Goal: Transaction & Acquisition: Purchase product/service

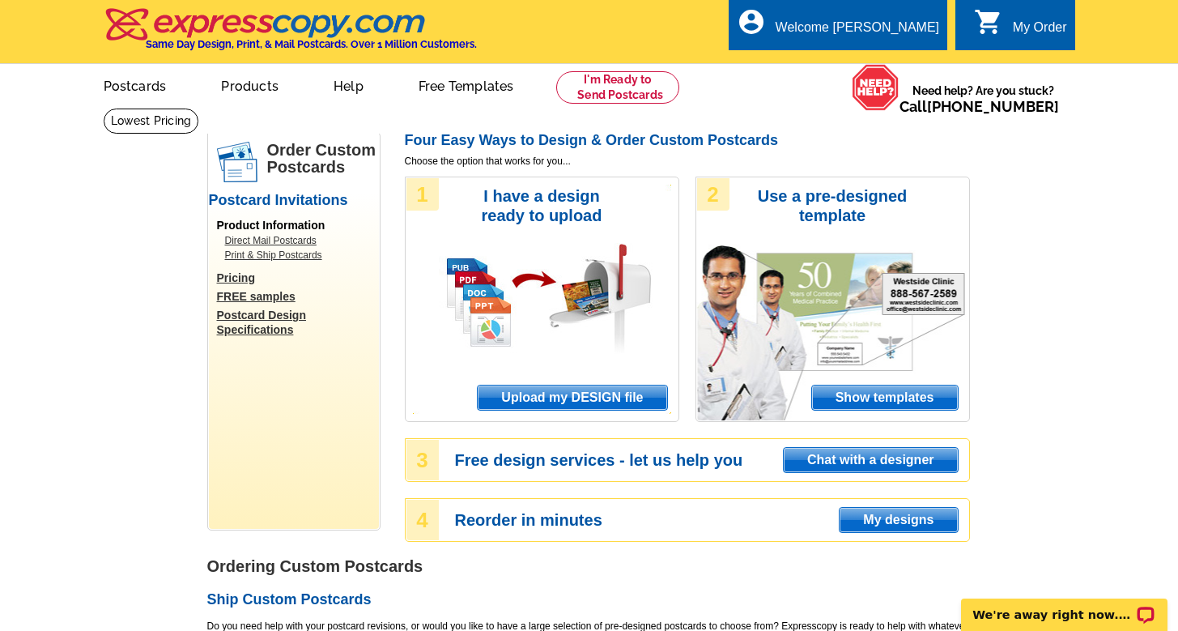
click at [538, 388] on span "Upload my DESIGN file" at bounding box center [572, 397] width 189 height 24
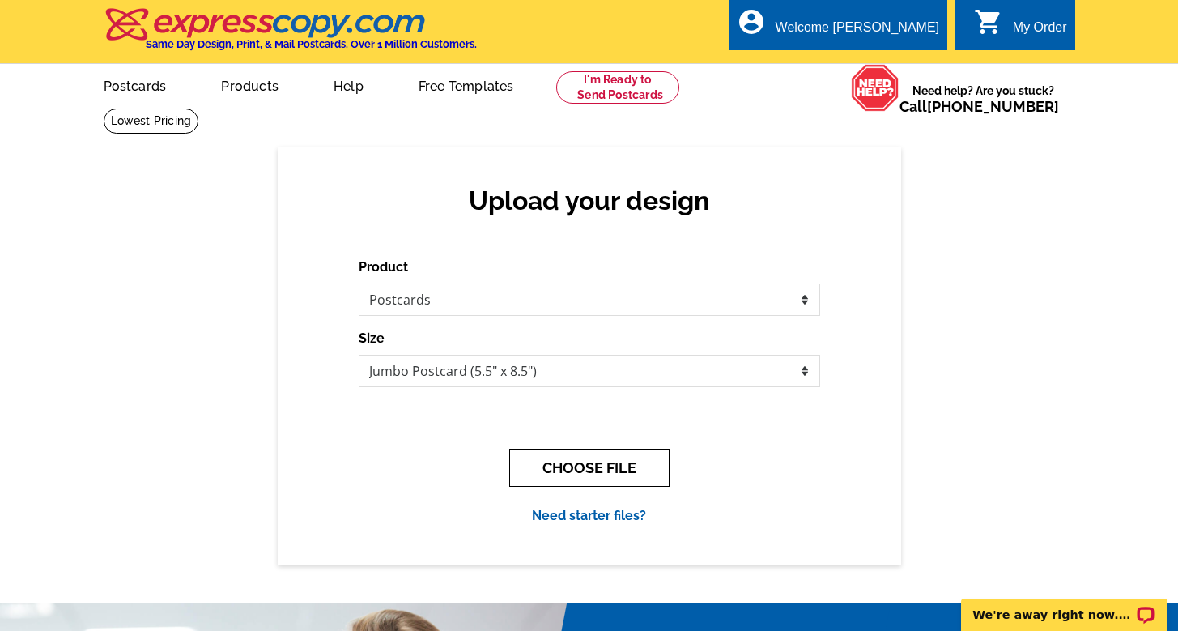
click at [568, 474] on button "CHOOSE FILE" at bounding box center [589, 467] width 160 height 38
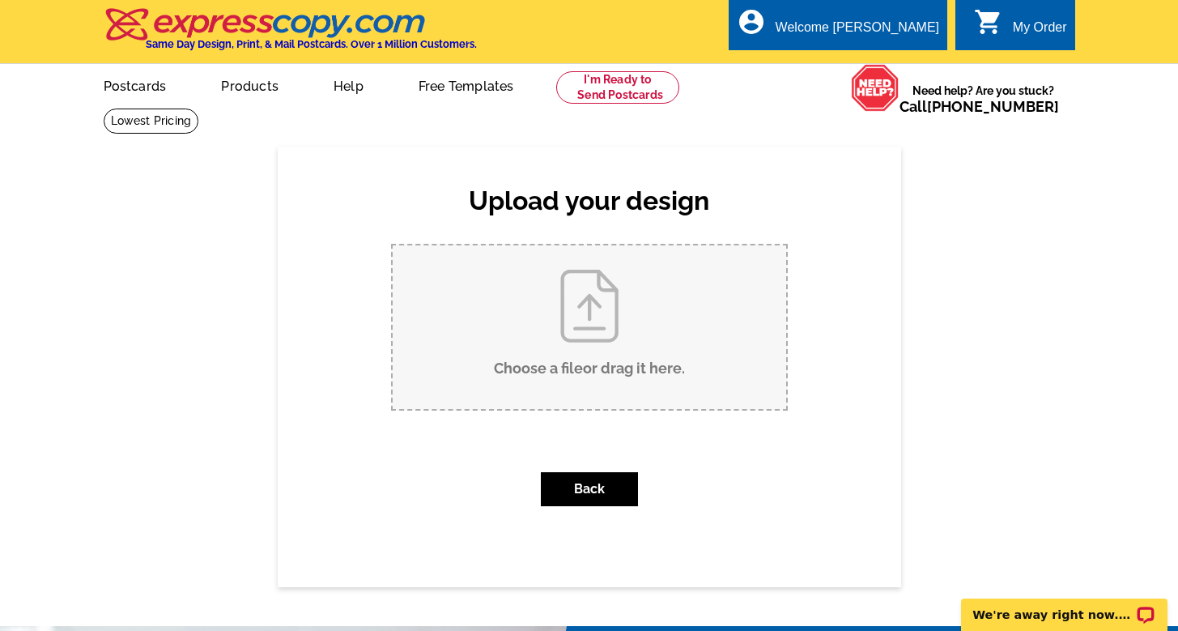
click at [612, 299] on input "Choose a file or drag it here ." at bounding box center [589, 327] width 393 height 164
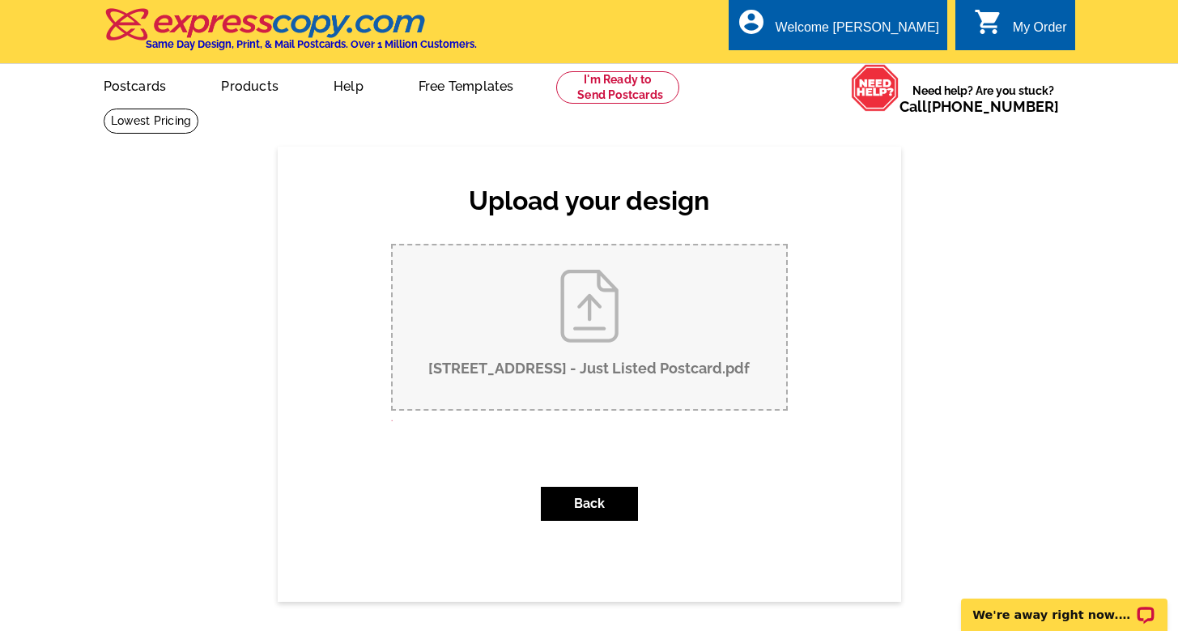
click at [495, 338] on input "6729 Hawk Ridge Dr - Just Listed Postcard.pdf" at bounding box center [589, 327] width 393 height 164
click at [577, 300] on input "6729 Hawk Ridge Dr - Just Listed Postcard.pdf" at bounding box center [589, 327] width 393 height 164
click at [601, 494] on button "Back" at bounding box center [589, 503] width 97 height 34
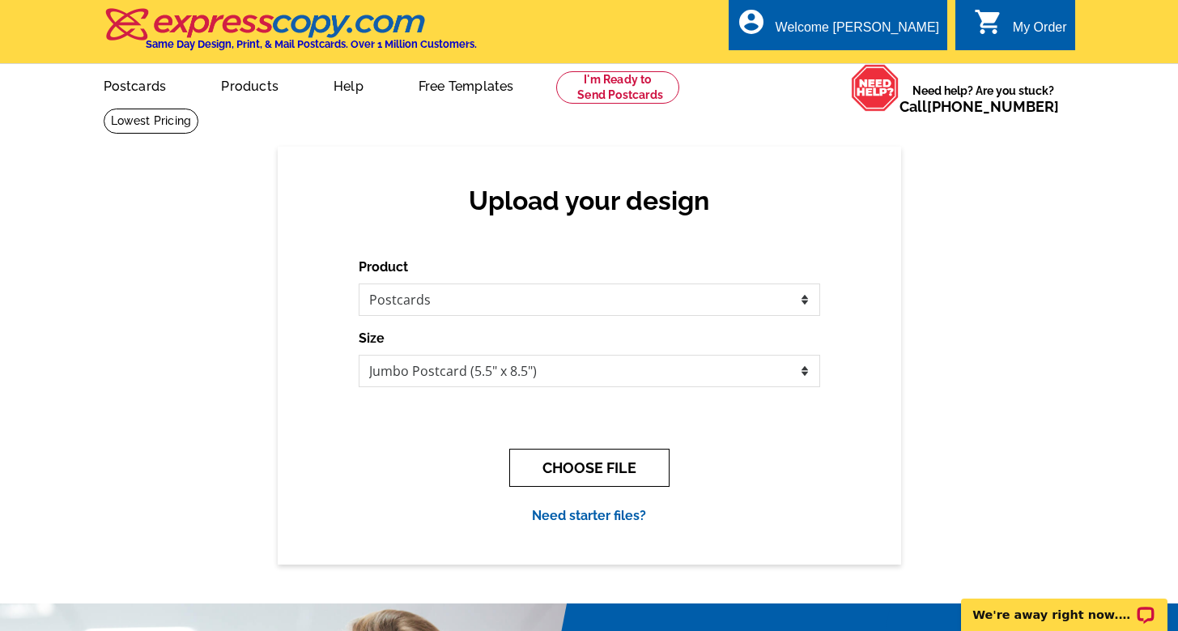
click at [610, 469] on button "CHOOSE FILE" at bounding box center [589, 467] width 160 height 38
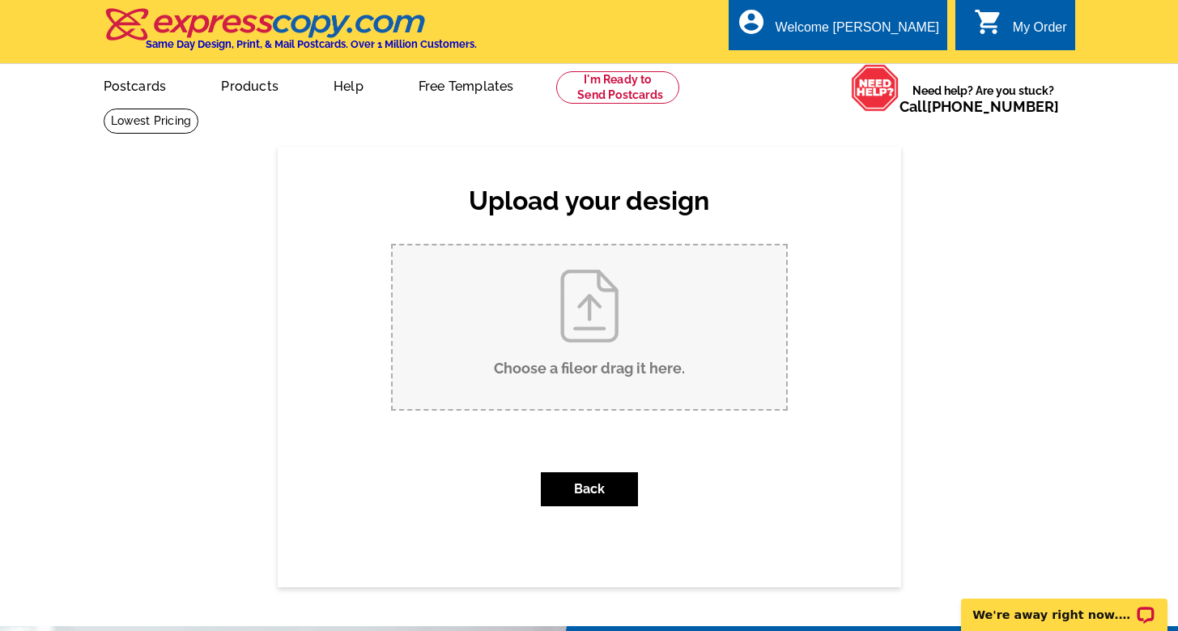
click at [612, 398] on input "Choose a file or drag it here ." at bounding box center [589, 327] width 393 height 164
type input "C:\fakepath\6729 Hawk Ridge Dr - Just Listed Postcard.pdf"
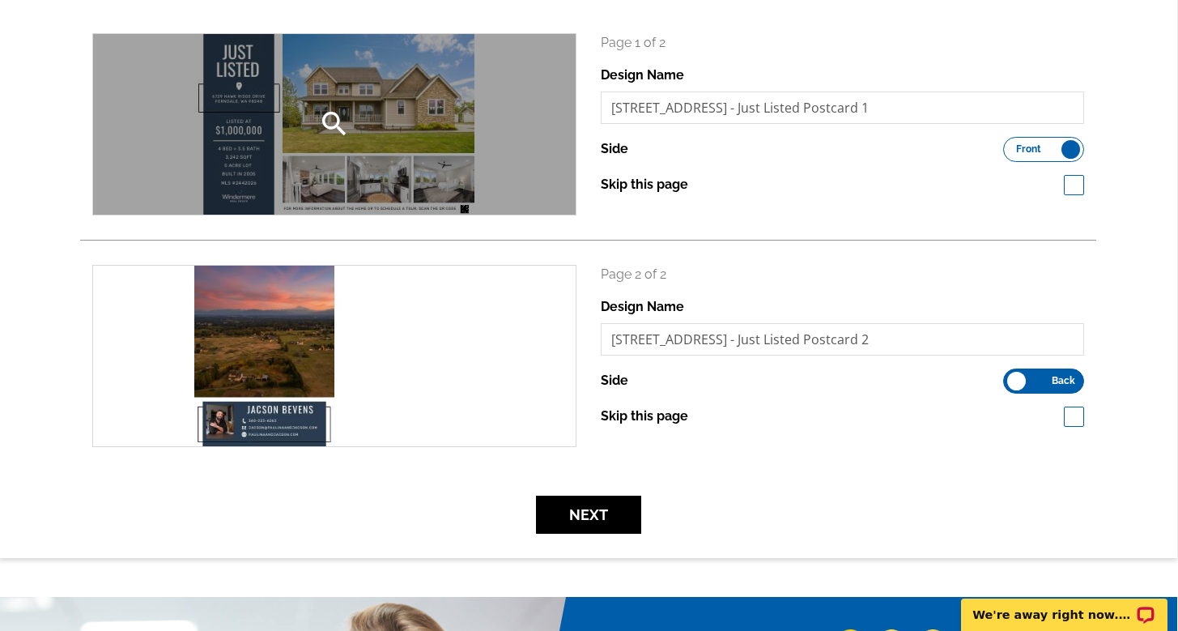
scroll to position [260, 1]
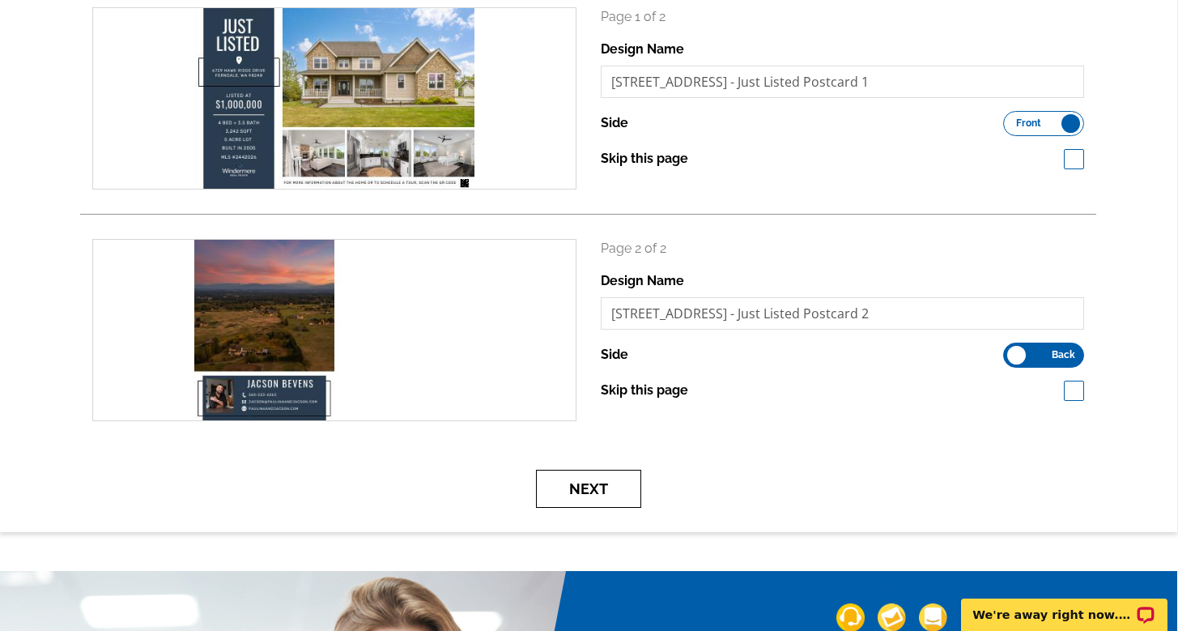
click at [608, 482] on button "Next" at bounding box center [588, 488] width 105 height 38
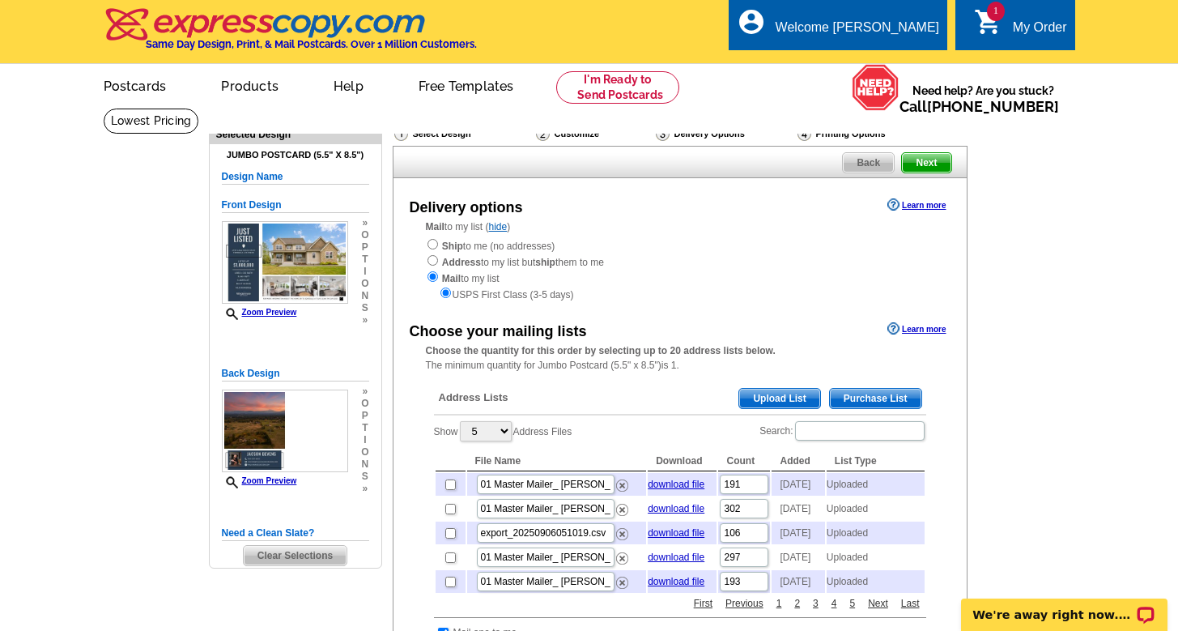
click at [783, 393] on span "Upload List" at bounding box center [779, 398] width 80 height 19
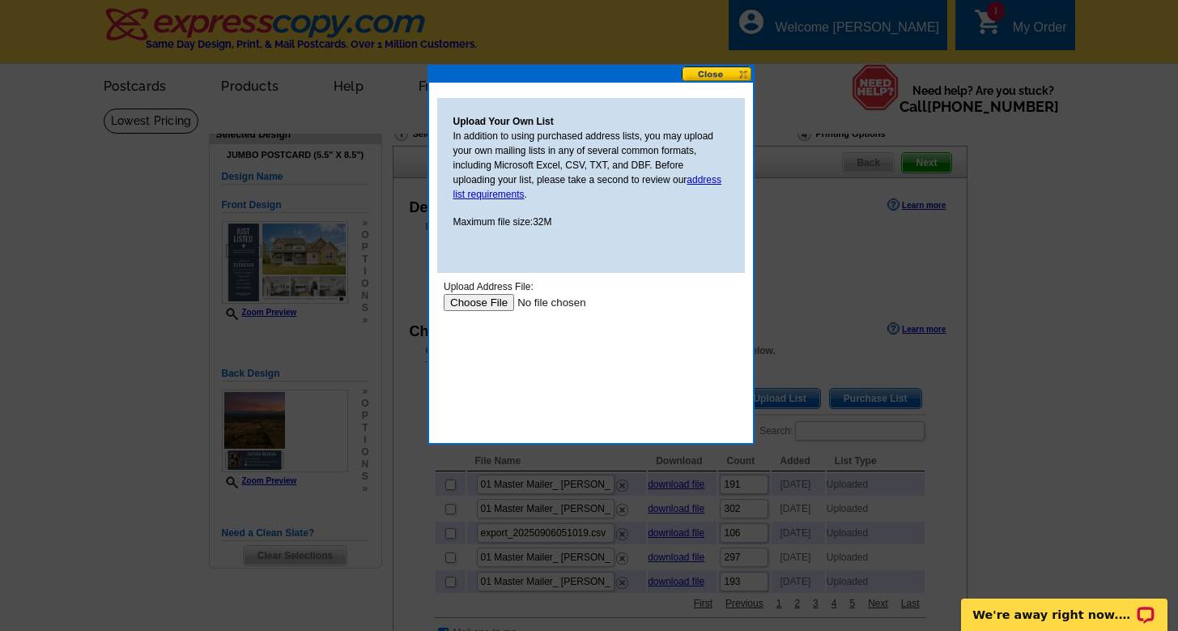
click at [471, 303] on input "file" at bounding box center [545, 302] width 205 height 17
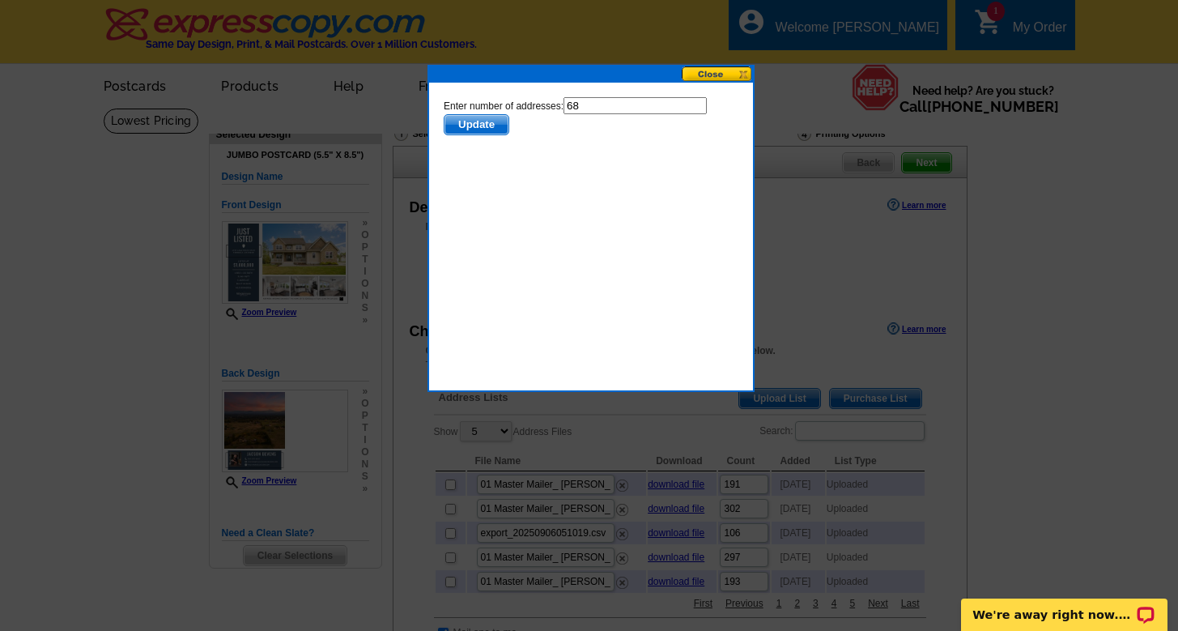
click at [478, 127] on span "Update" at bounding box center [476, 124] width 64 height 19
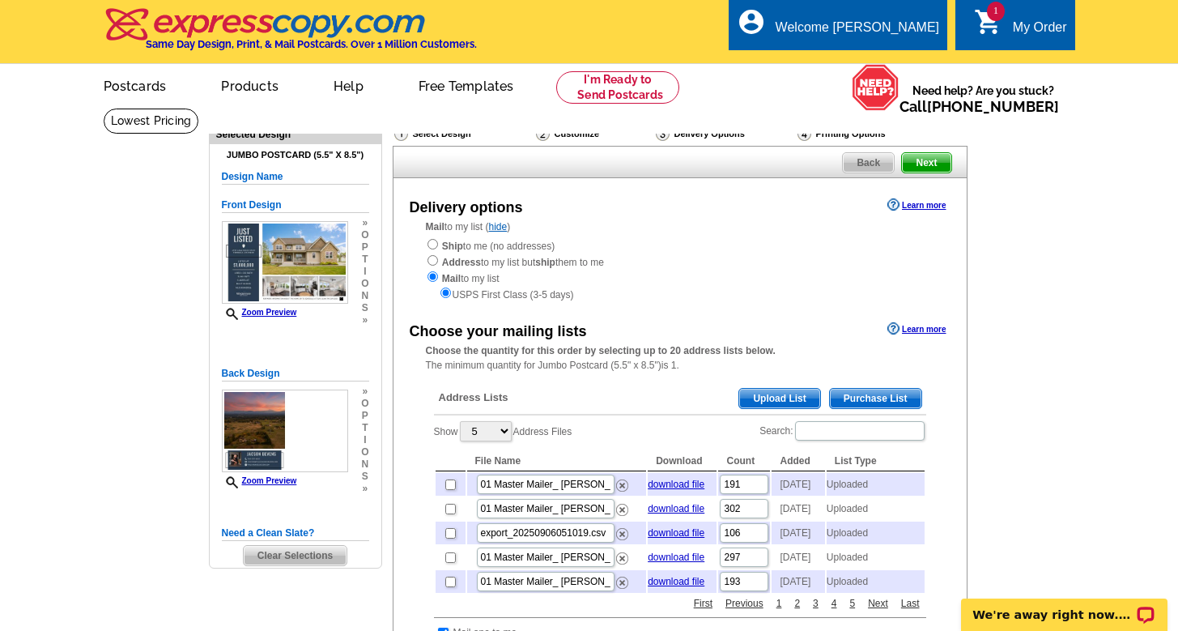
click at [938, 161] on span "Next" at bounding box center [926, 162] width 49 height 19
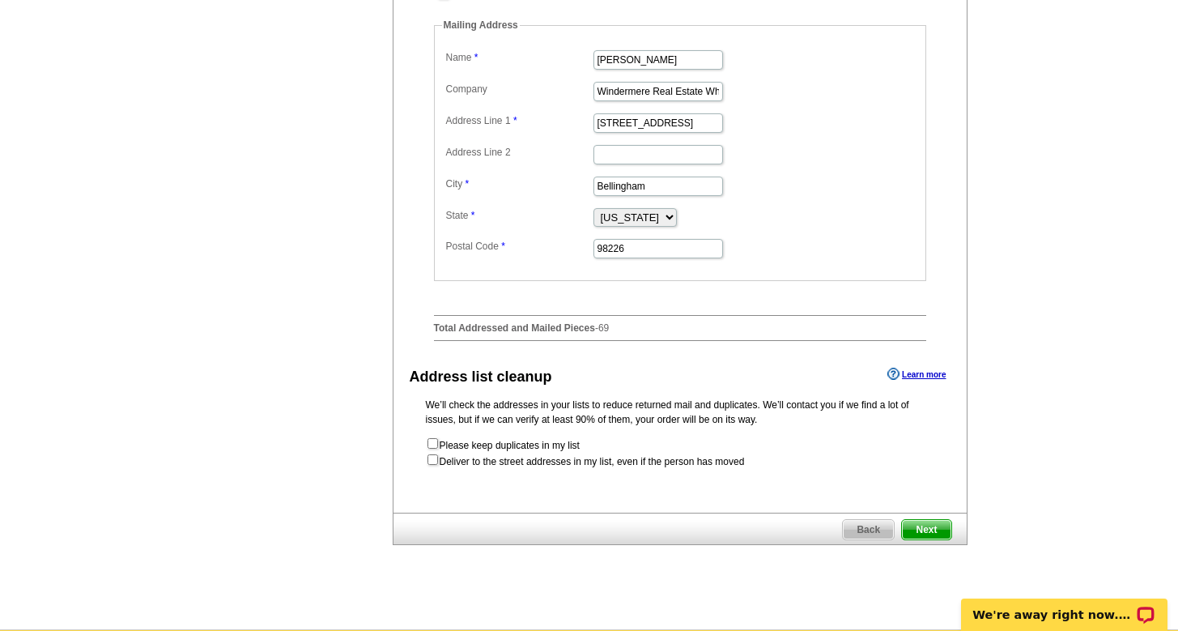
scroll to position [825, 0]
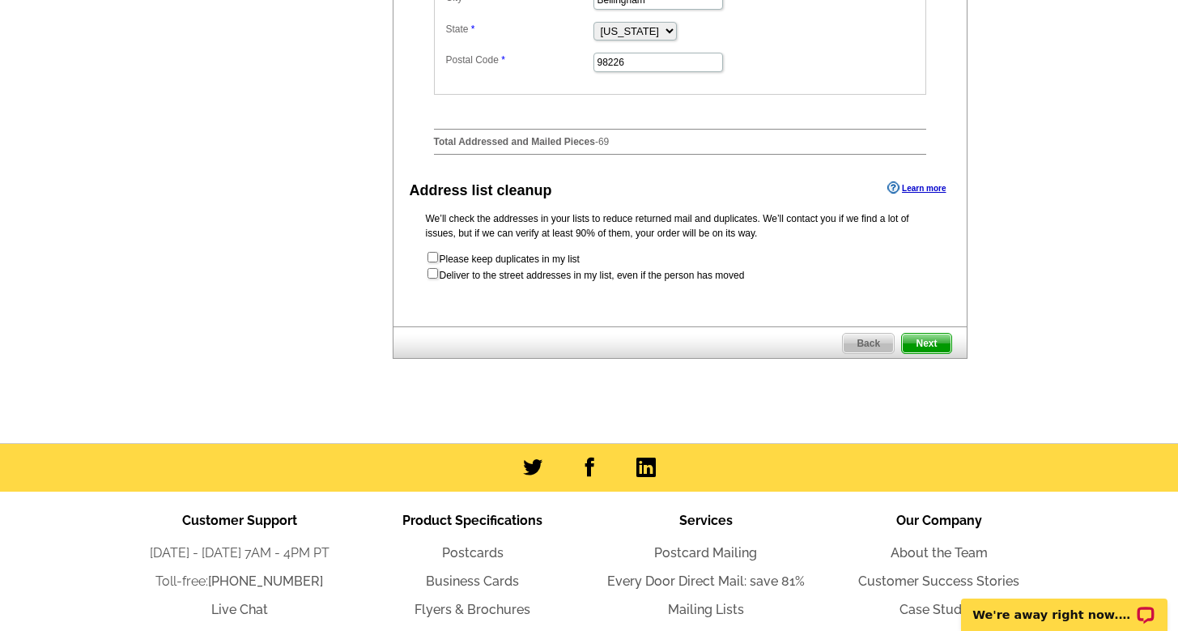
click at [932, 353] on span "Next" at bounding box center [926, 343] width 49 height 19
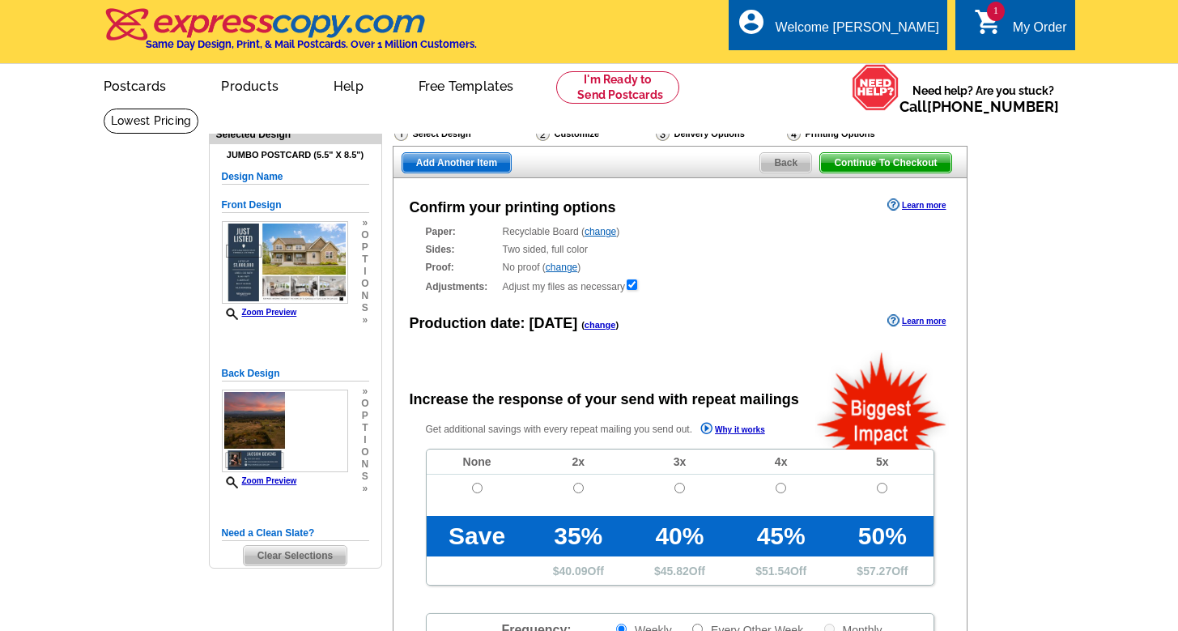
radio input "false"
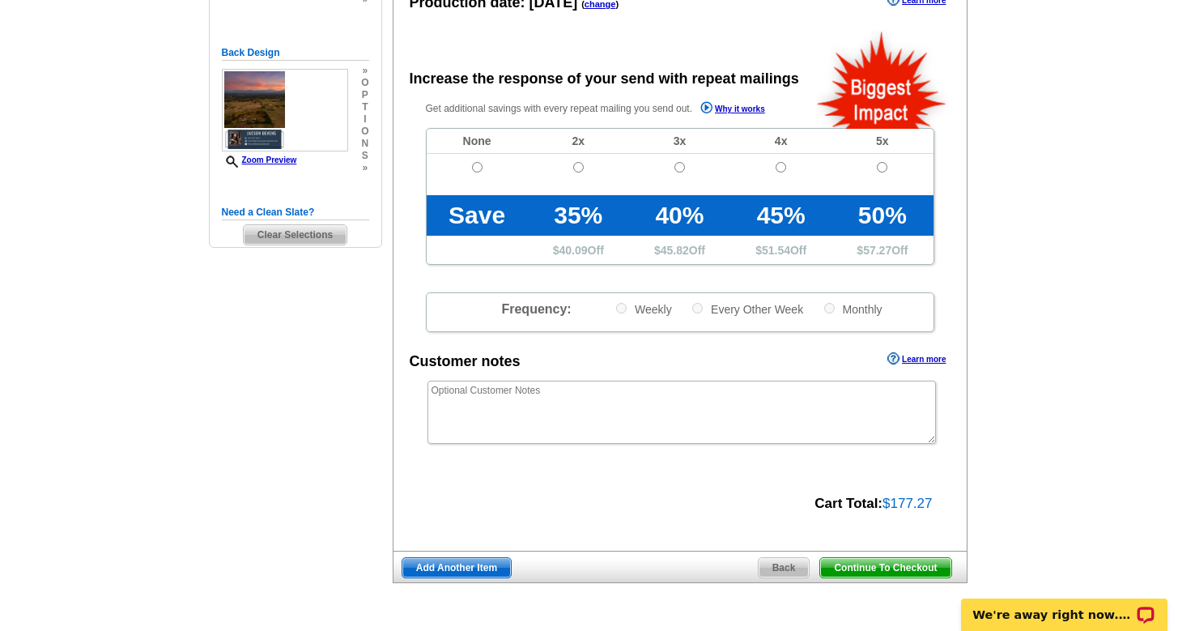
scroll to position [395, 0]
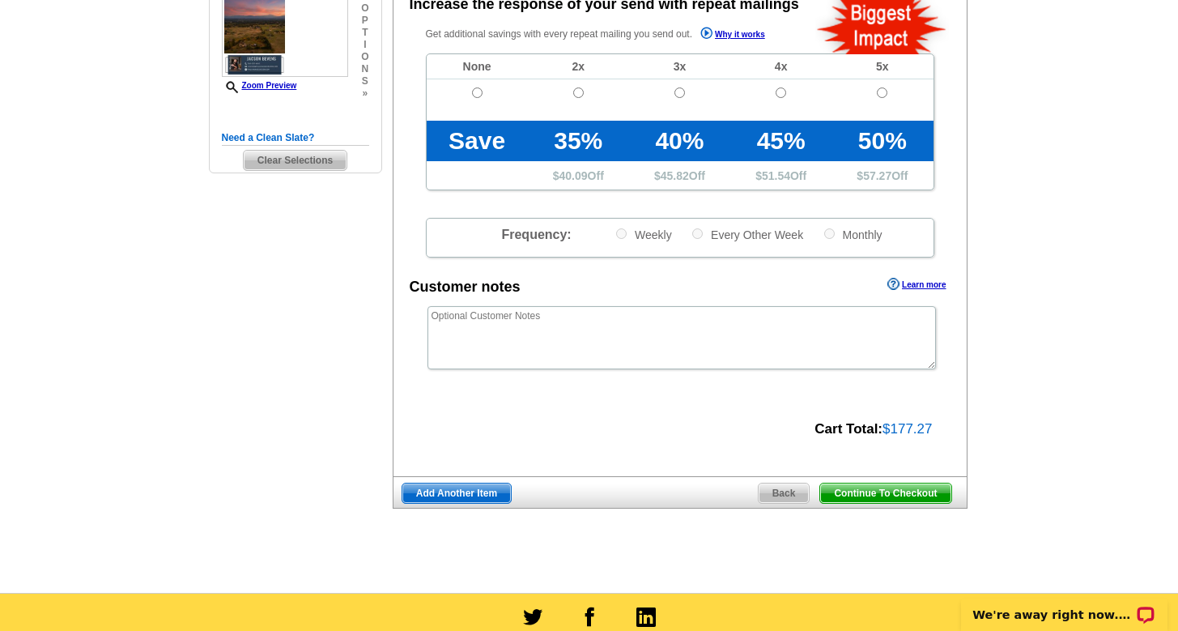
click at [887, 491] on span "Continue To Checkout" at bounding box center [885, 492] width 130 height 19
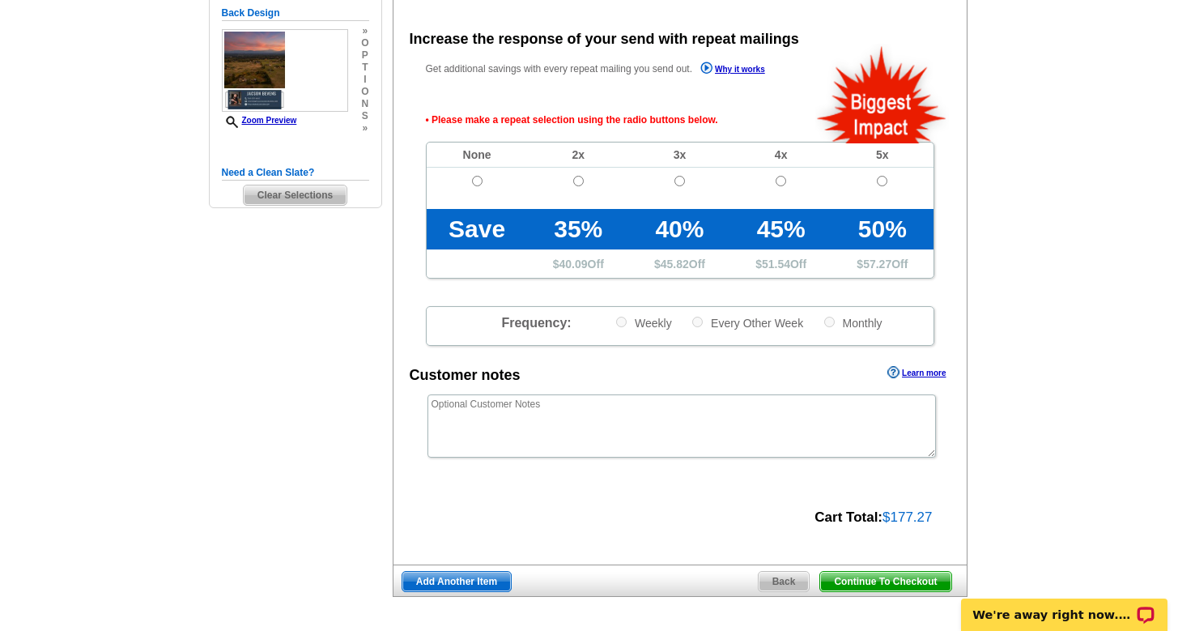
scroll to position [359, 0]
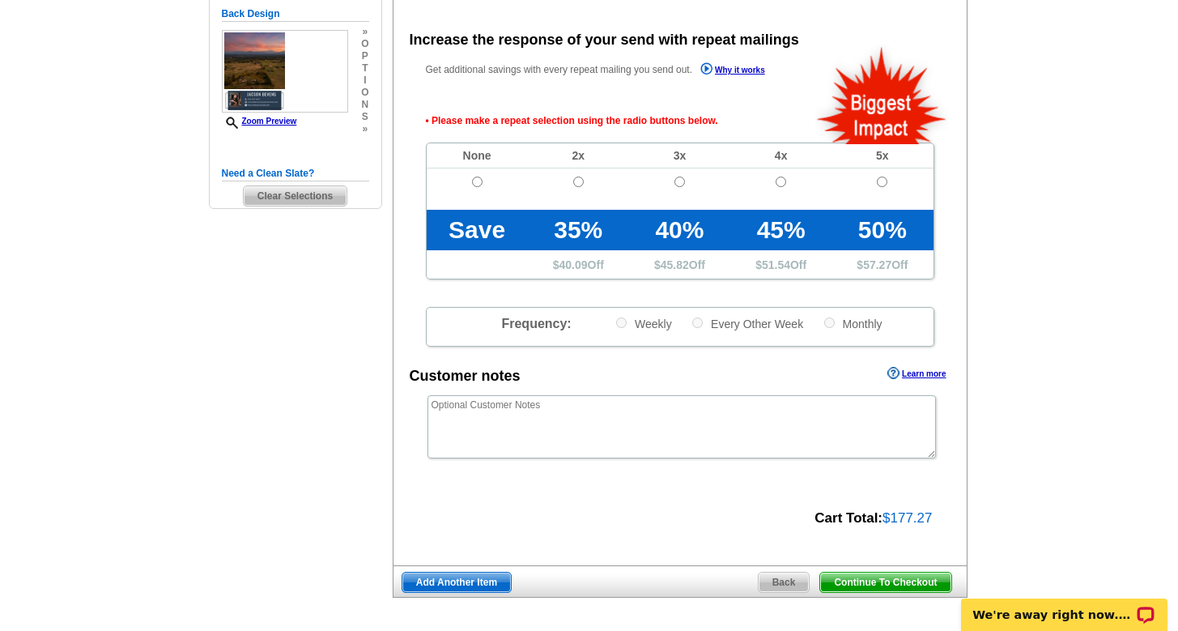
click at [482, 176] on td at bounding box center [477, 188] width 101 height 41
click at [472, 180] on input "radio" at bounding box center [477, 181] width 11 height 11
radio input "true"
click at [908, 572] on span "Continue To Checkout" at bounding box center [885, 581] width 130 height 19
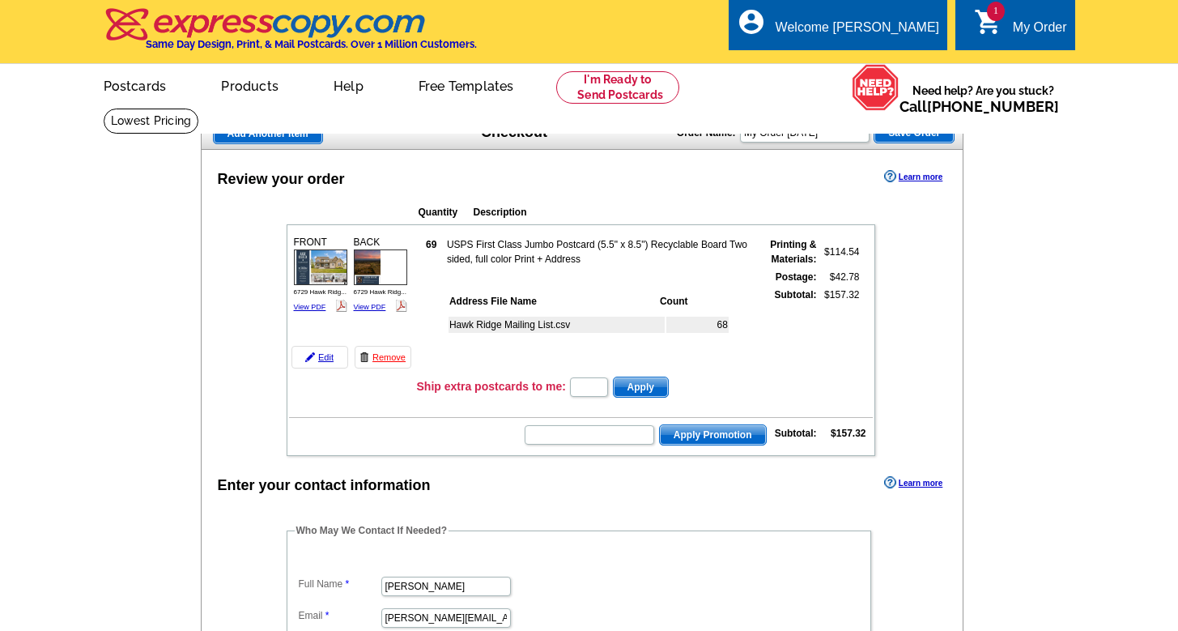
scroll to position [214, 0]
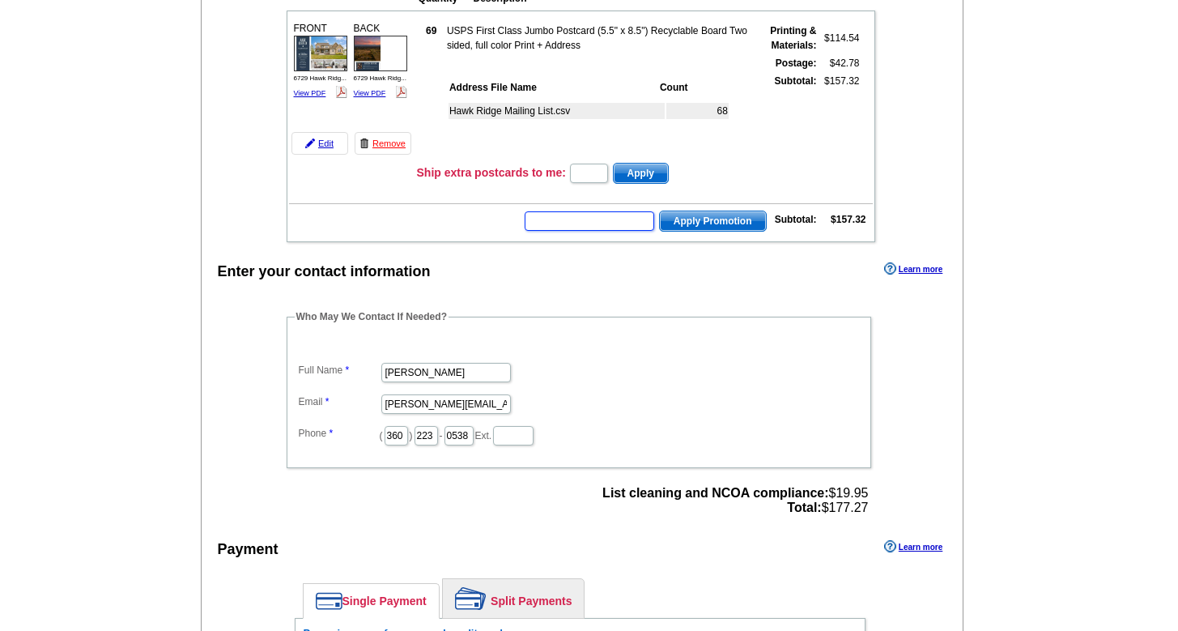
click at [584, 222] on input "text" at bounding box center [590, 220] width 130 height 19
type input "HURRY40"
click at [715, 227] on span "Apply Promotion" at bounding box center [713, 220] width 106 height 19
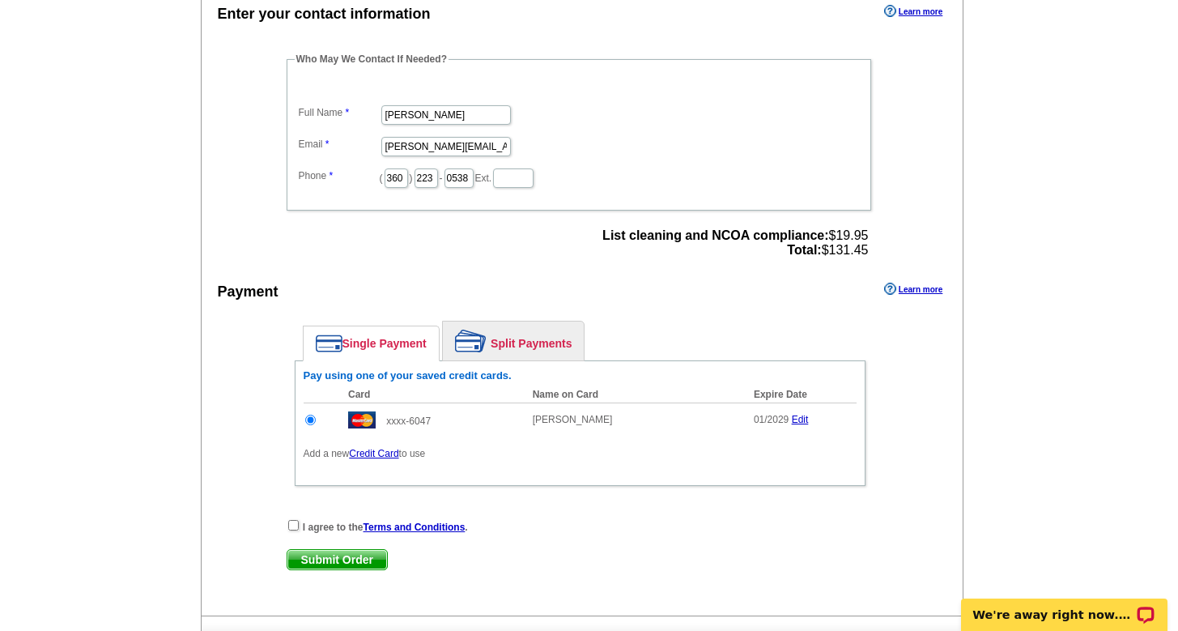
scroll to position [550, 0]
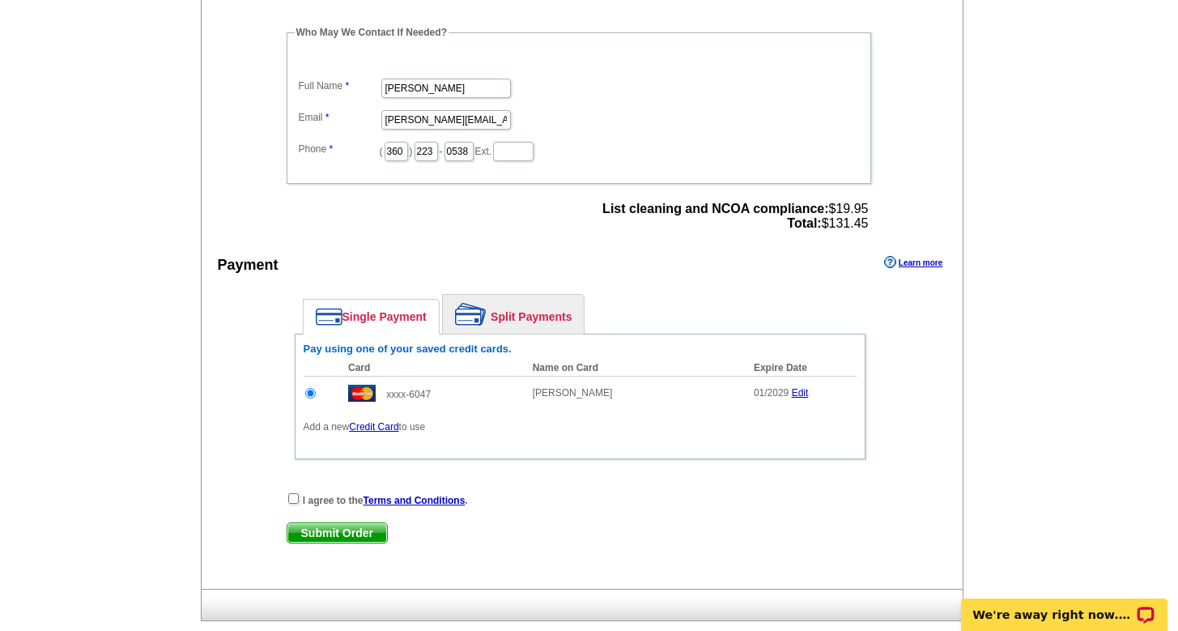
click at [289, 497] on input "checkbox" at bounding box center [293, 498] width 11 height 11
checkbox input "true"
click at [319, 528] on span "Submit Order" at bounding box center [337, 532] width 100 height 19
